Goal: Navigation & Orientation: Find specific page/section

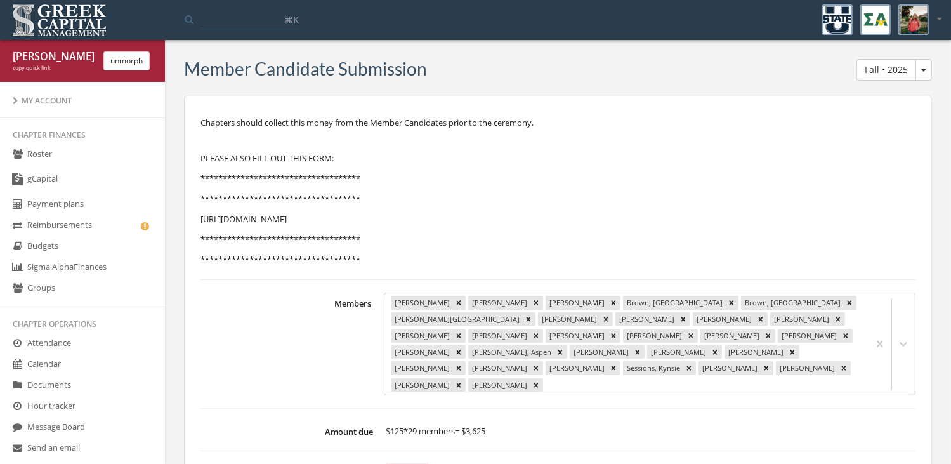
scroll to position [603, 0]
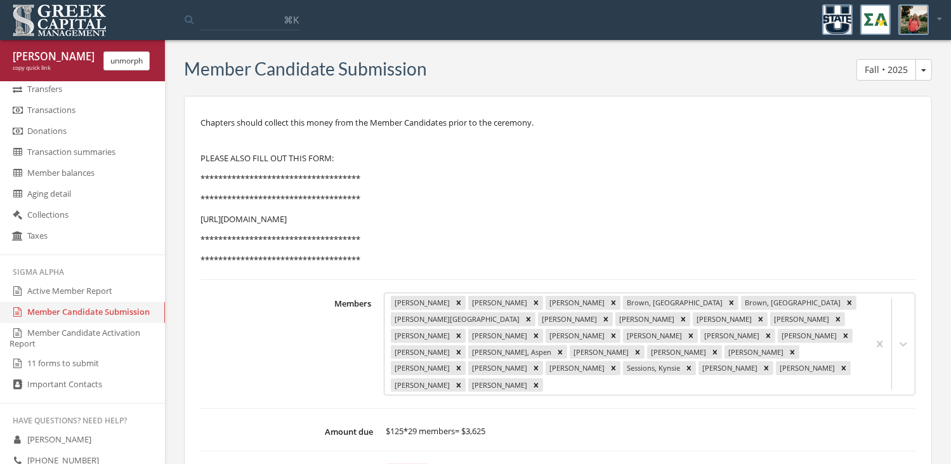
click at [112, 58] on button "unmorph" at bounding box center [126, 60] width 46 height 19
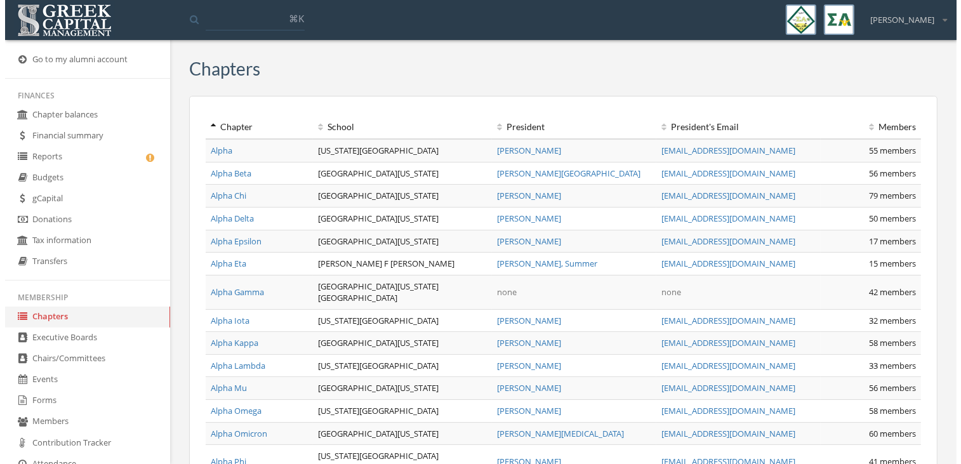
scroll to position [117, 0]
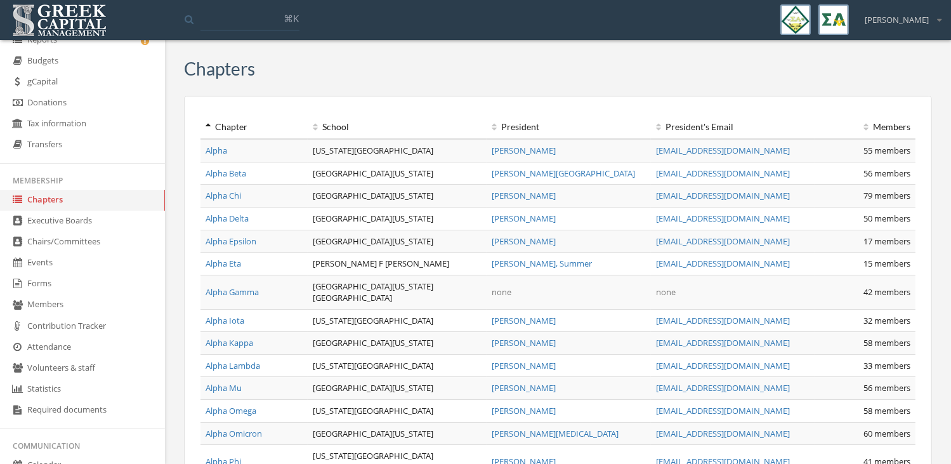
click at [53, 259] on link "Events" at bounding box center [82, 263] width 165 height 21
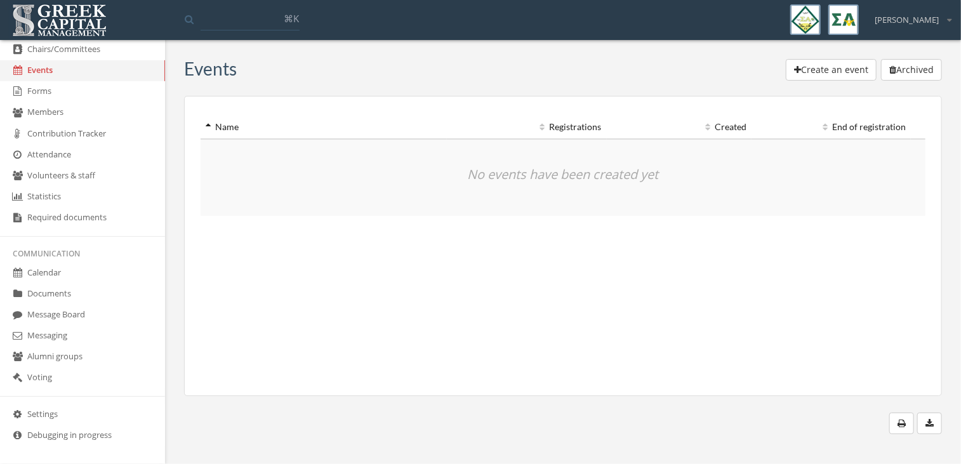
scroll to position [314, 0]
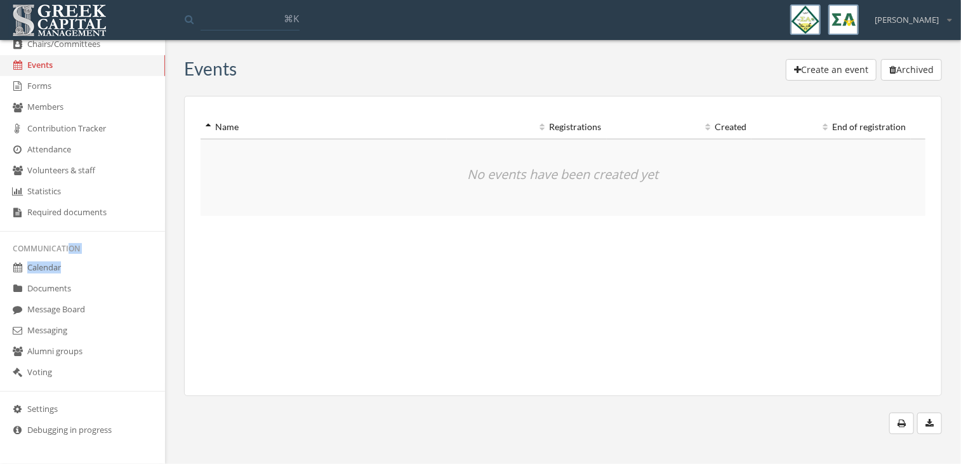
drag, startPoint x: 69, startPoint y: 256, endPoint x: 68, endPoint y: 271, distance: 14.7
click at [68, 271] on ul "Finances Chapter balances Financial summary Reports Budgets gCapital Donations …" at bounding box center [82, 122] width 165 height 701
click at [68, 271] on link "Calendar" at bounding box center [82, 268] width 165 height 21
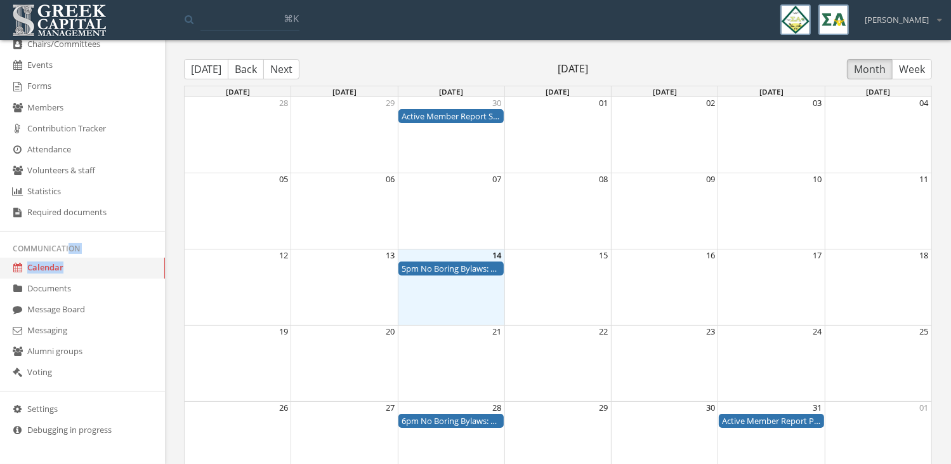
click at [436, 267] on div "5pm No Boring Bylaws: Turning Rules into Real Leadership" at bounding box center [451, 269] width 99 height 12
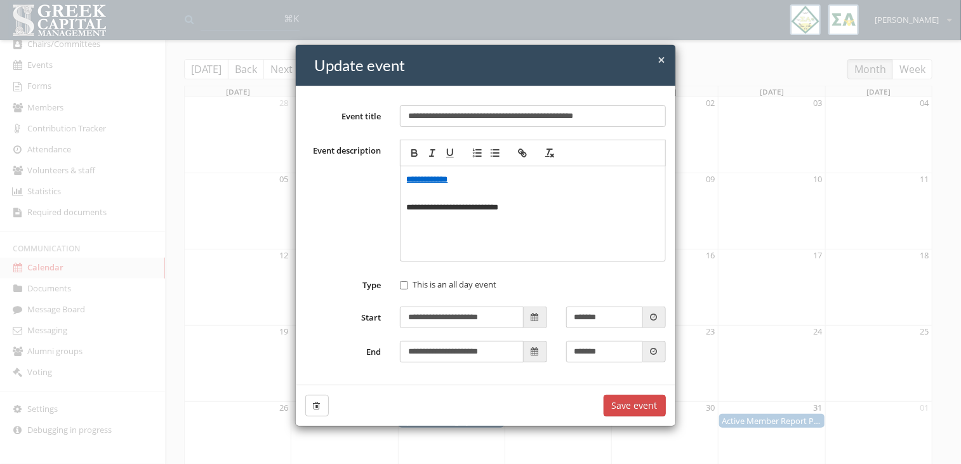
click at [439, 178] on strong "**********" at bounding box center [427, 179] width 41 height 8
click at [230, 284] on div "**********" at bounding box center [480, 232] width 961 height 464
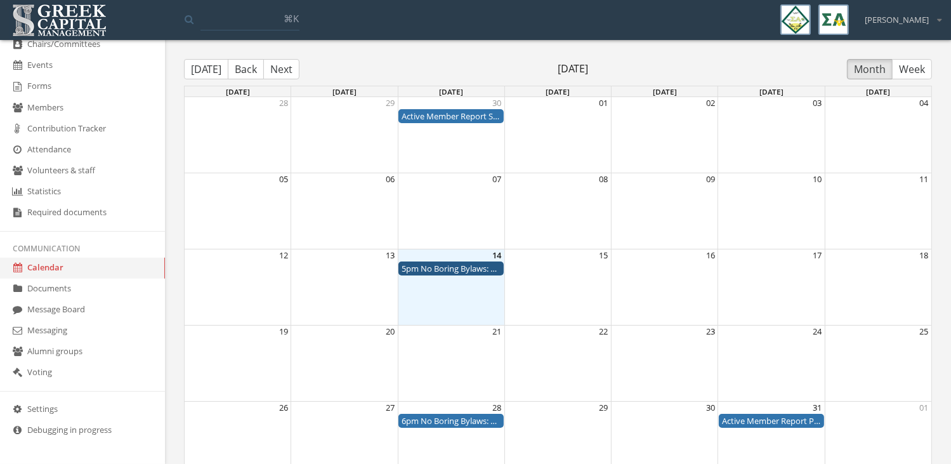
click at [453, 270] on div "5pm No Boring Bylaws: Turning Rules into Real Leadership" at bounding box center [451, 269] width 99 height 12
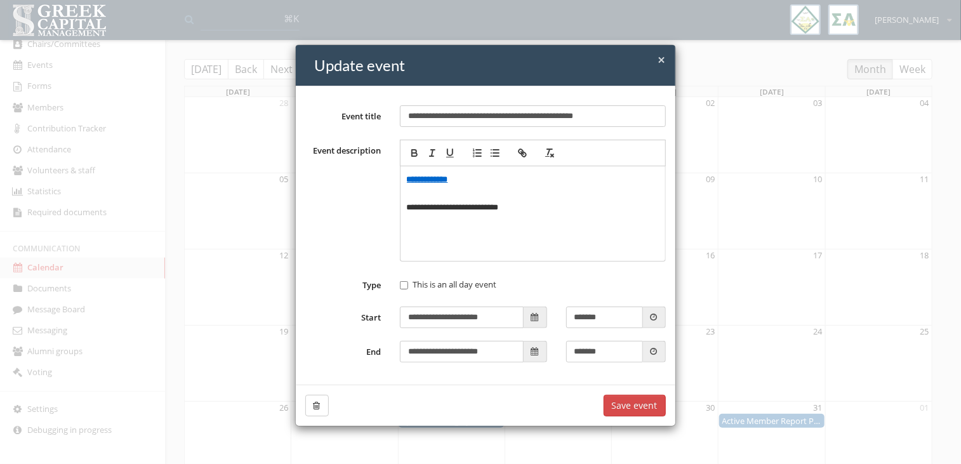
click at [658, 60] on span "×" at bounding box center [662, 60] width 8 height 18
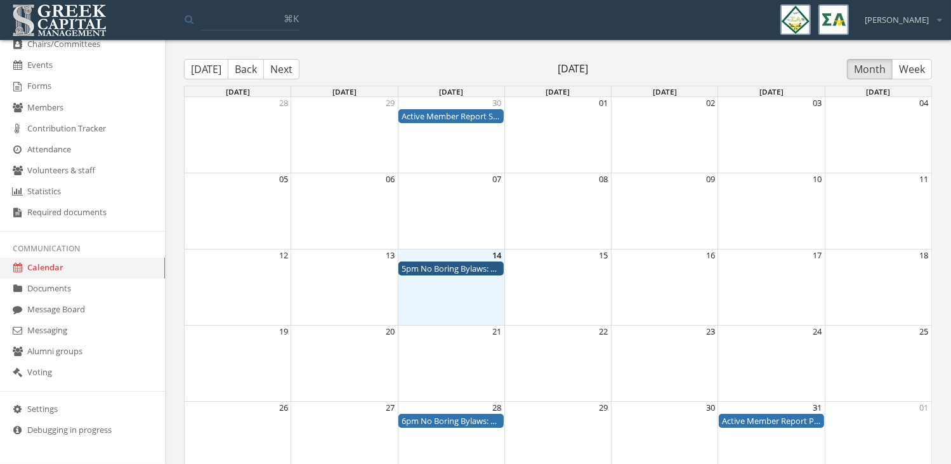
click at [81, 263] on link "Calendar" at bounding box center [82, 268] width 165 height 21
click at [436, 273] on div "5pm No Boring Bylaws: Turning Rules into Real Leadership" at bounding box center [451, 269] width 99 height 12
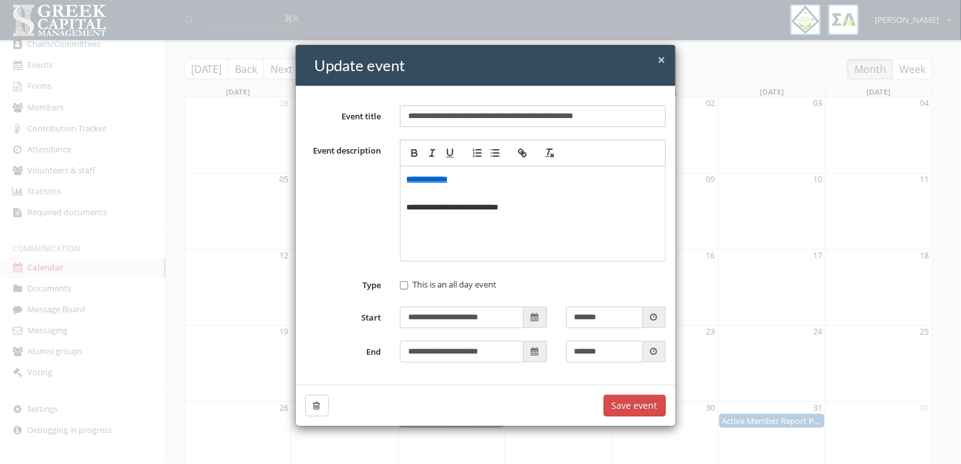
click at [658, 60] on span "×" at bounding box center [662, 60] width 8 height 18
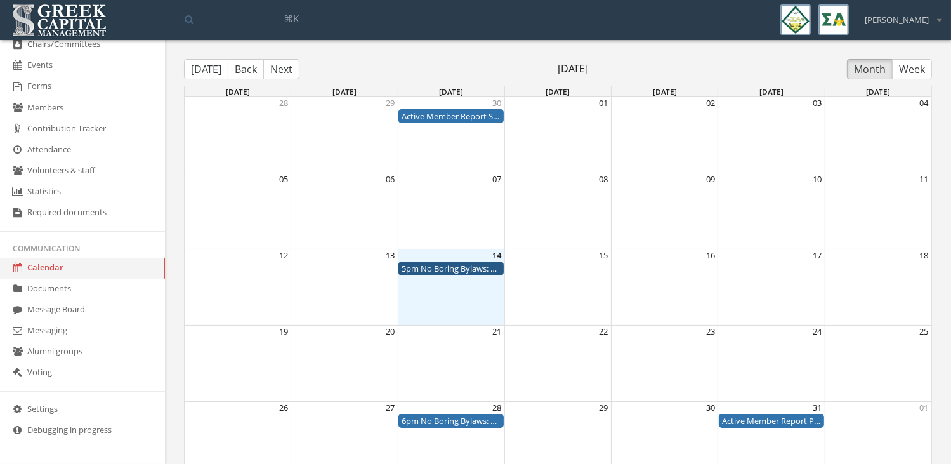
click at [448, 268] on div "5pm No Boring Bylaws: Turning Rules into Real Leadership" at bounding box center [451, 269] width 99 height 12
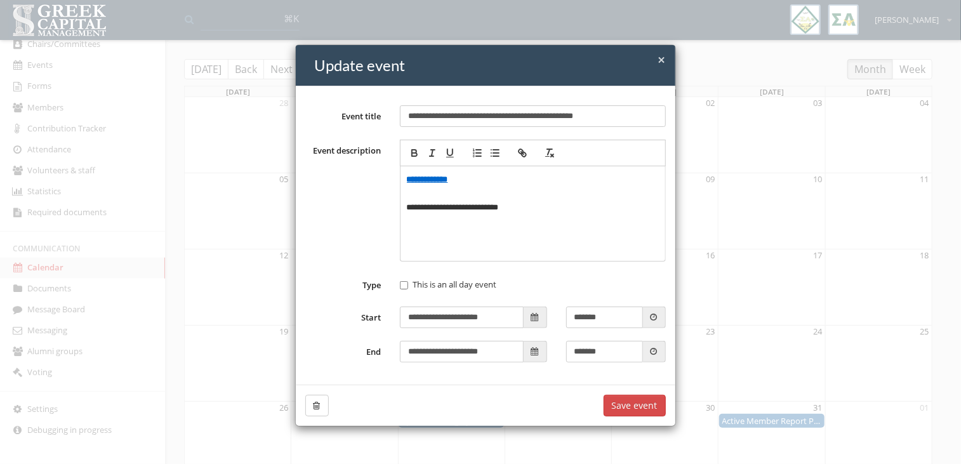
click at [658, 59] on span "×" at bounding box center [662, 60] width 8 height 18
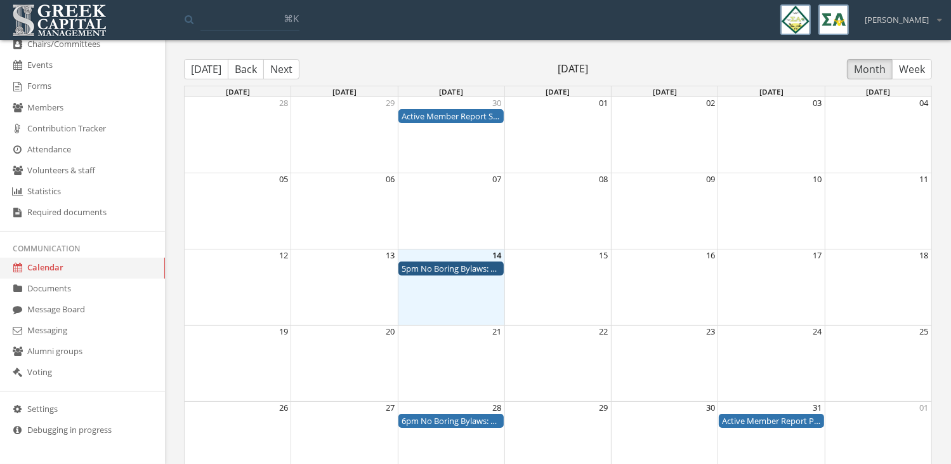
click at [476, 268] on div "5pm No Boring Bylaws: Turning Rules into Real Leadership" at bounding box center [451, 269] width 99 height 12
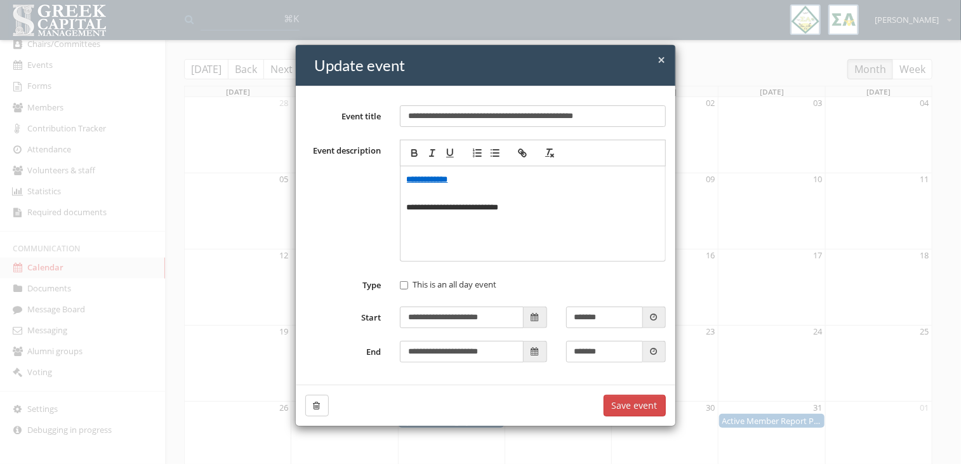
click at [650, 63] on h4 "Update event" at bounding box center [490, 66] width 351 height 22
click at [658, 58] on span "×" at bounding box center [662, 60] width 8 height 18
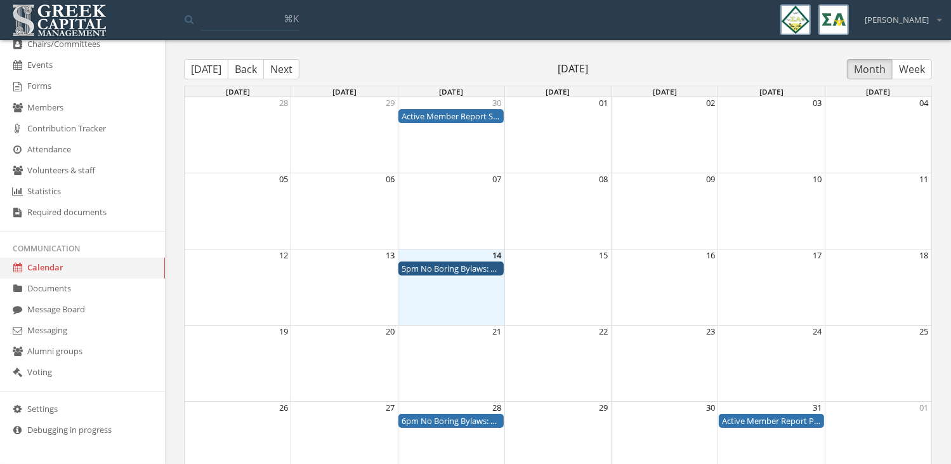
click at [437, 267] on div "5pm No Boring Bylaws: Turning Rules into Real Leadership" at bounding box center [451, 269] width 99 height 12
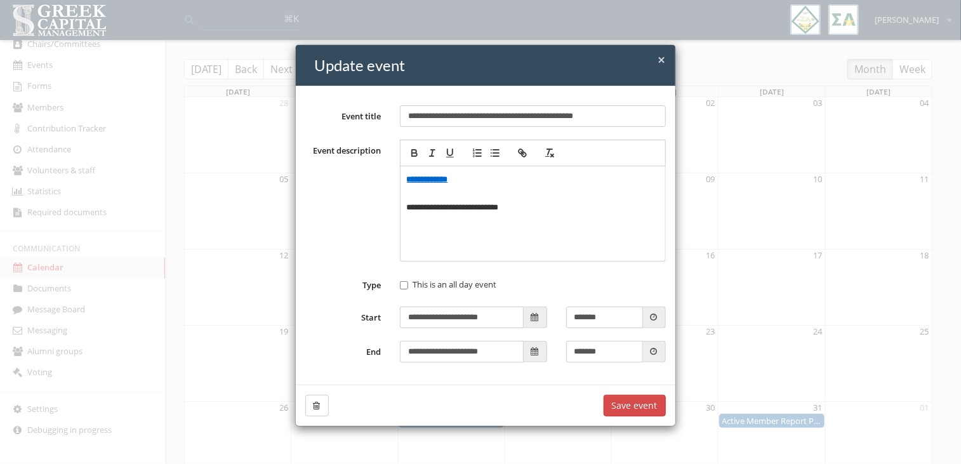
click at [658, 58] on span "×" at bounding box center [662, 60] width 8 height 18
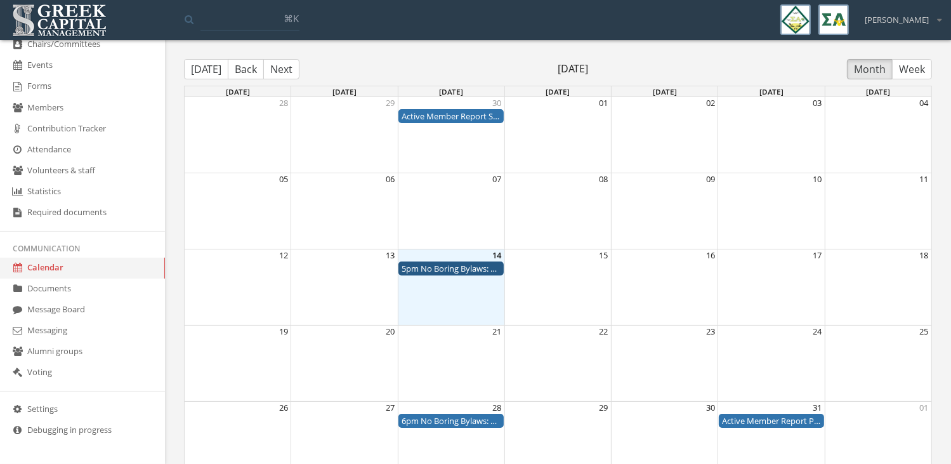
click at [475, 272] on div "5pm No Boring Bylaws: Turning Rules into Real Leadership" at bounding box center [451, 269] width 99 height 12
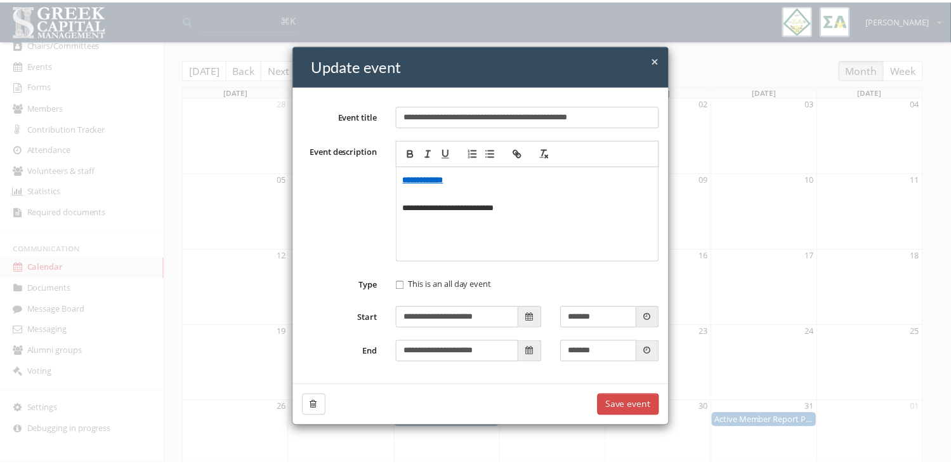
scroll to position [5, 0]
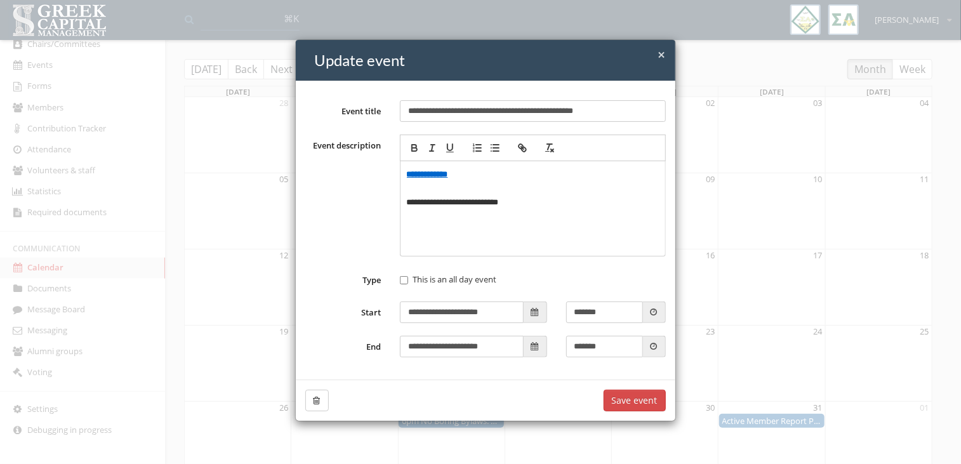
click at [660, 57] on span "×" at bounding box center [662, 55] width 8 height 18
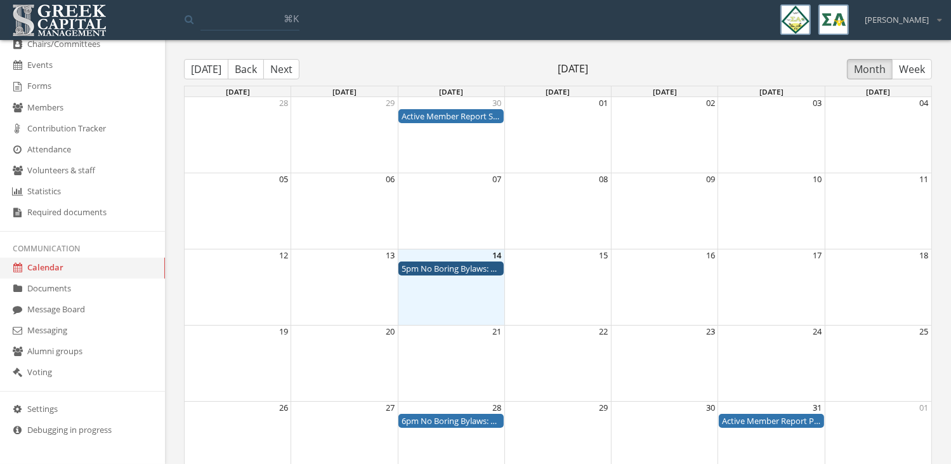
click at [457, 343] on div "Month View" at bounding box center [451, 364] width 107 height 76
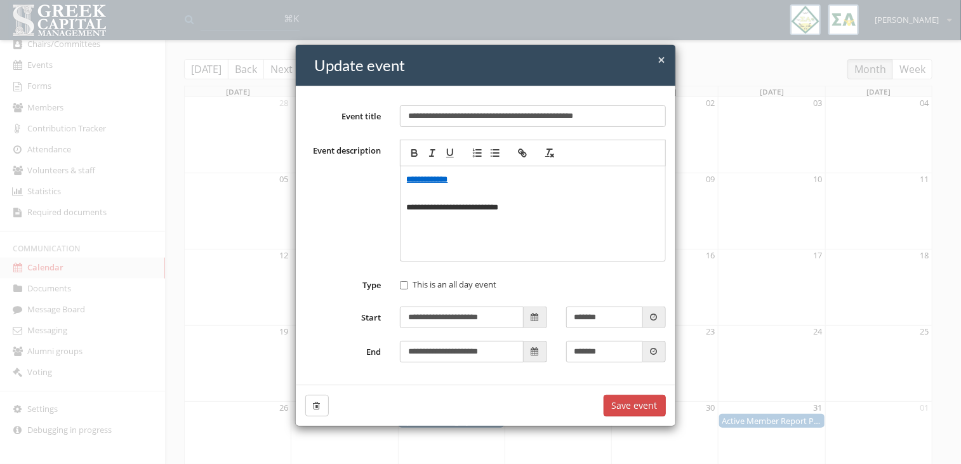
click at [658, 63] on span "×" at bounding box center [662, 60] width 8 height 18
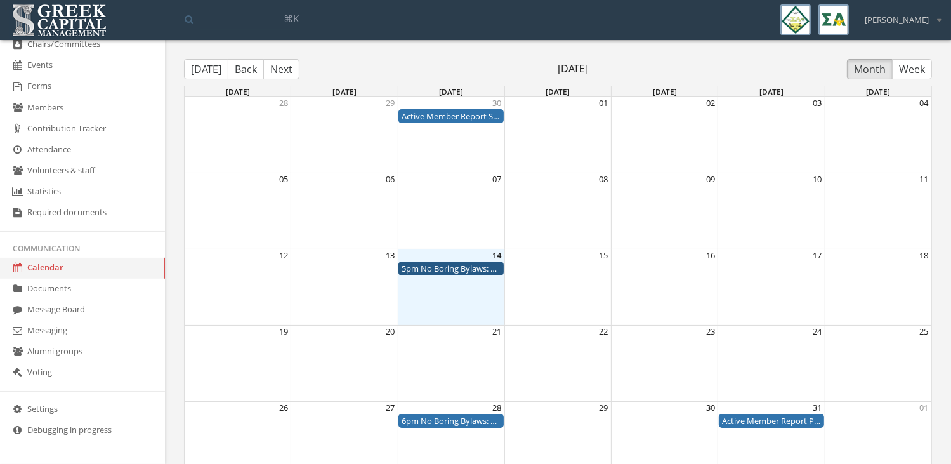
click at [469, 352] on div "Month View" at bounding box center [451, 364] width 107 height 76
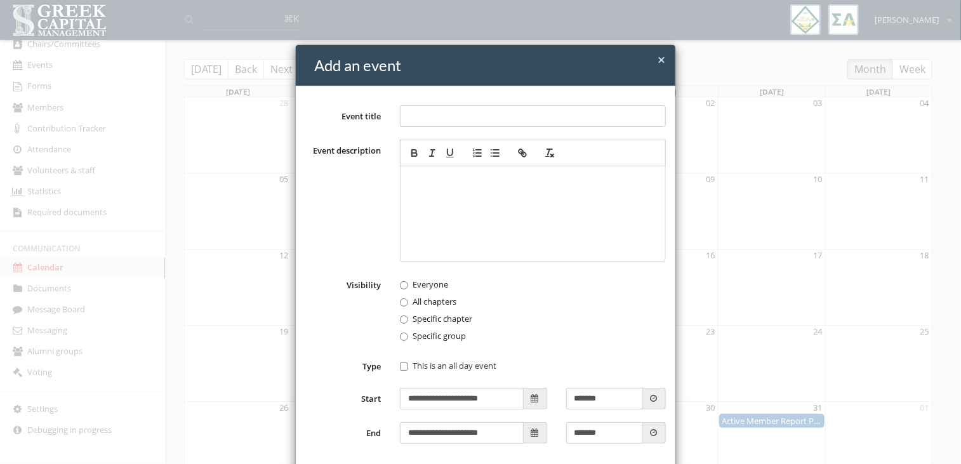
click at [658, 59] on span "×" at bounding box center [662, 60] width 8 height 18
